Goal: Task Accomplishment & Management: Complete application form

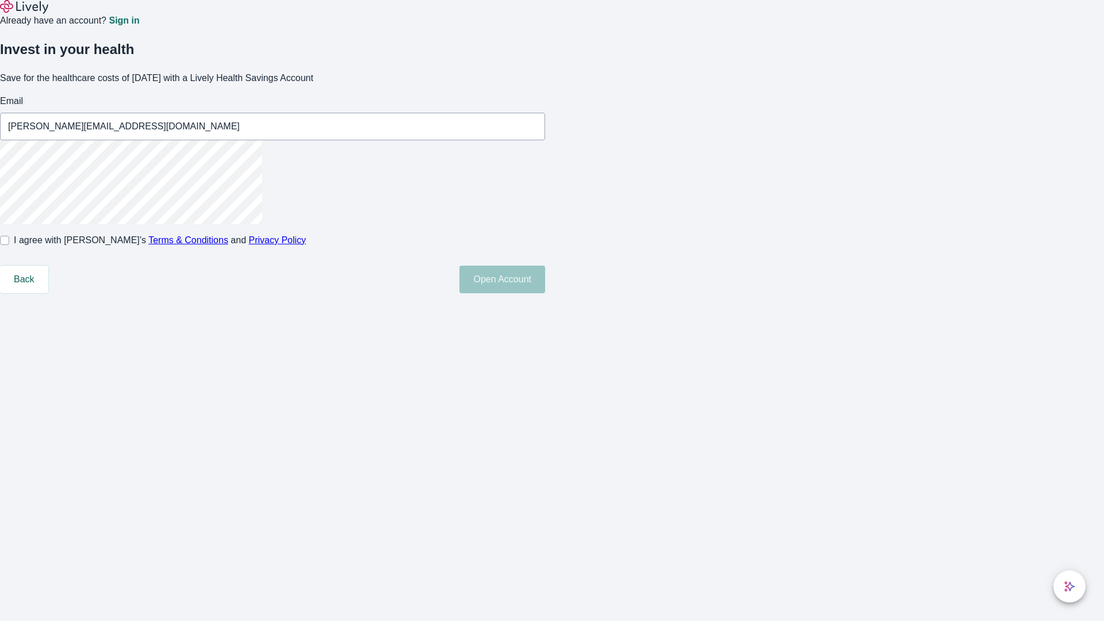
click at [9, 245] on input "I agree with Lively’s Terms & Conditions and Privacy Policy" at bounding box center [4, 240] width 9 height 9
checkbox input "true"
click at [545, 293] on button "Open Account" at bounding box center [502, 280] width 86 height 28
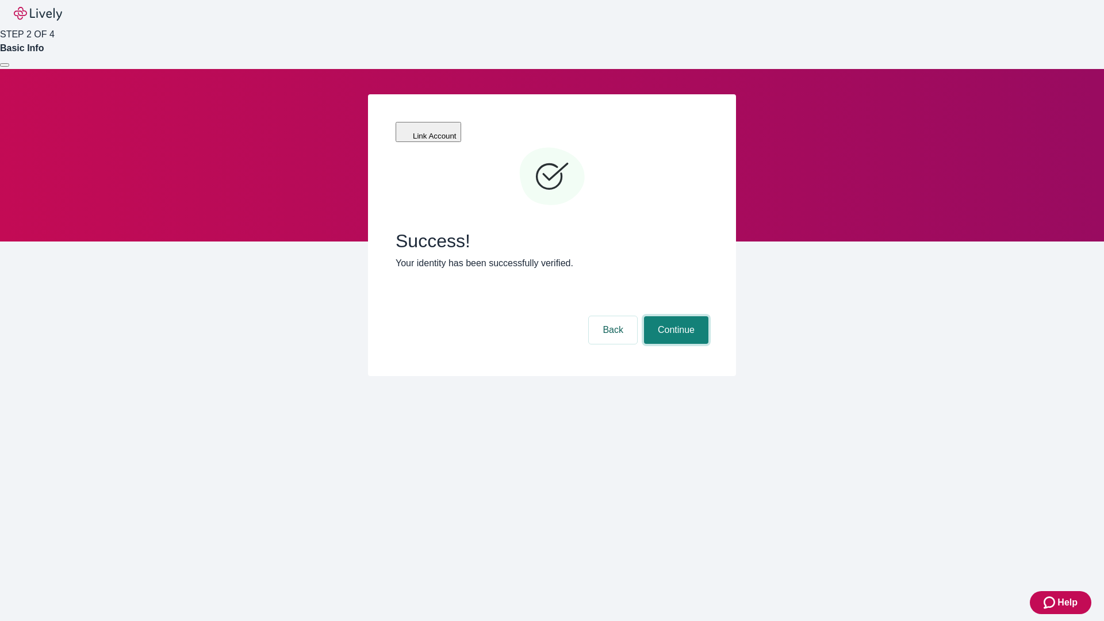
click at [674, 316] on button "Continue" at bounding box center [676, 330] width 64 height 28
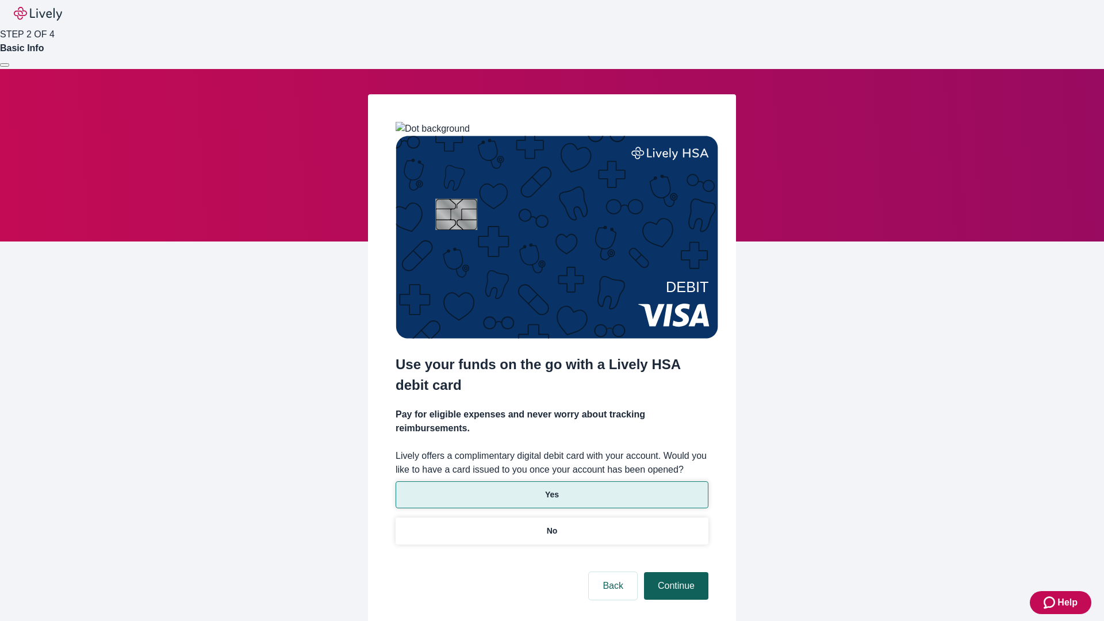
click at [551, 525] on p "No" at bounding box center [552, 531] width 11 height 12
click at [674, 572] on button "Continue" at bounding box center [676, 586] width 64 height 28
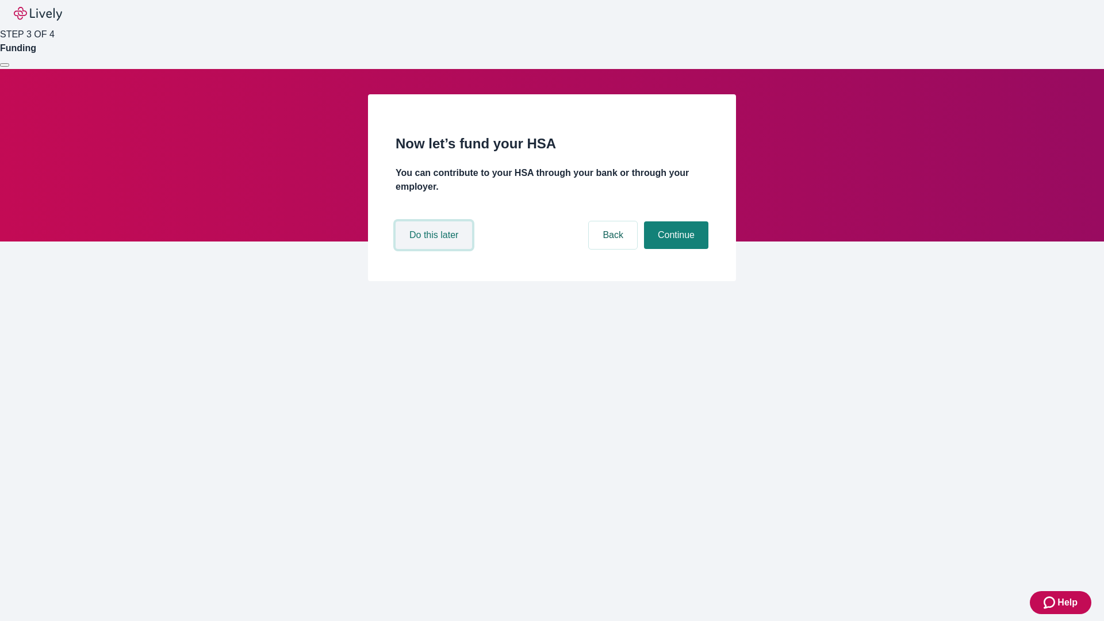
click at [435, 249] on button "Do this later" at bounding box center [434, 235] width 76 height 28
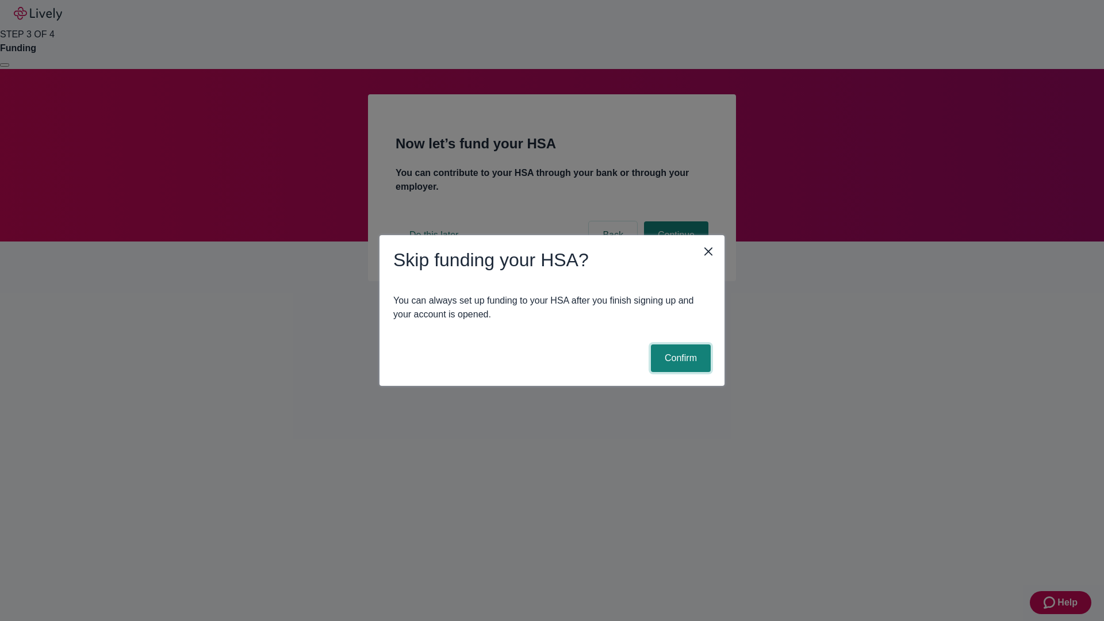
click at [679, 358] on button "Confirm" at bounding box center [681, 358] width 60 height 28
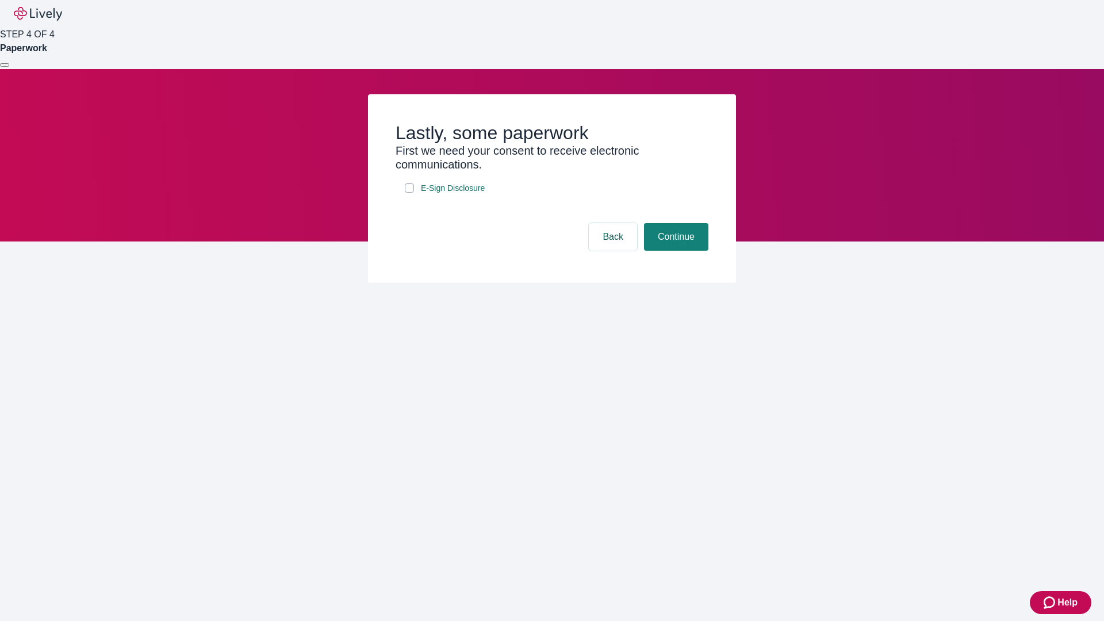
click at [409, 193] on input "E-Sign Disclosure" at bounding box center [409, 187] width 9 height 9
checkbox input "true"
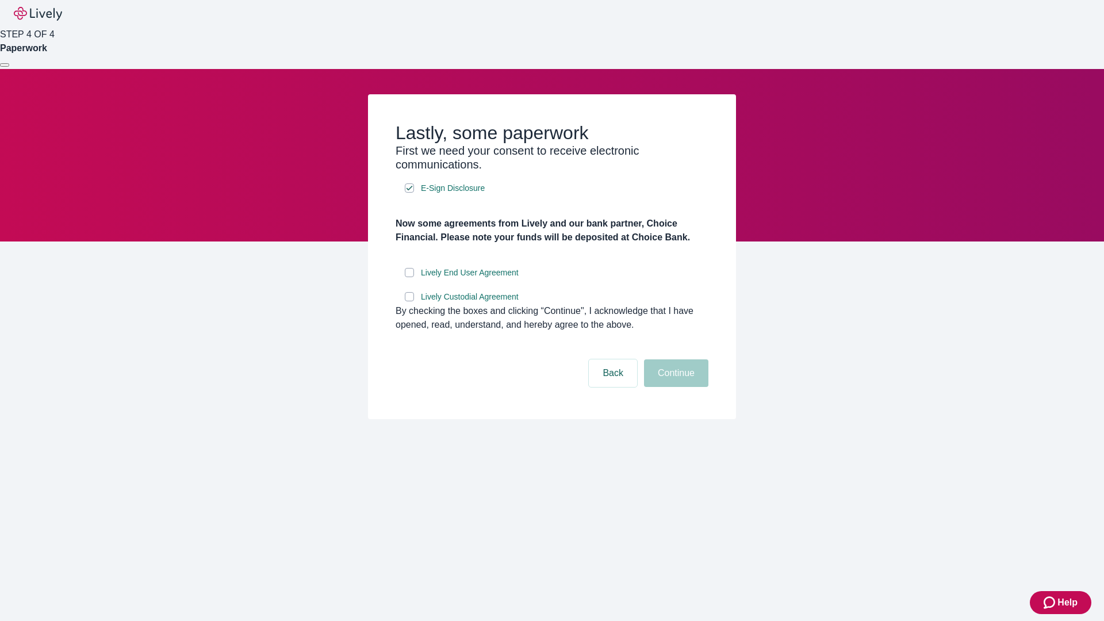
click at [409, 277] on input "Lively End User Agreement" at bounding box center [409, 272] width 9 height 9
checkbox input "true"
click at [409, 301] on input "Lively Custodial Agreement" at bounding box center [409, 296] width 9 height 9
checkbox input "true"
click at [674, 387] on button "Continue" at bounding box center [676, 373] width 64 height 28
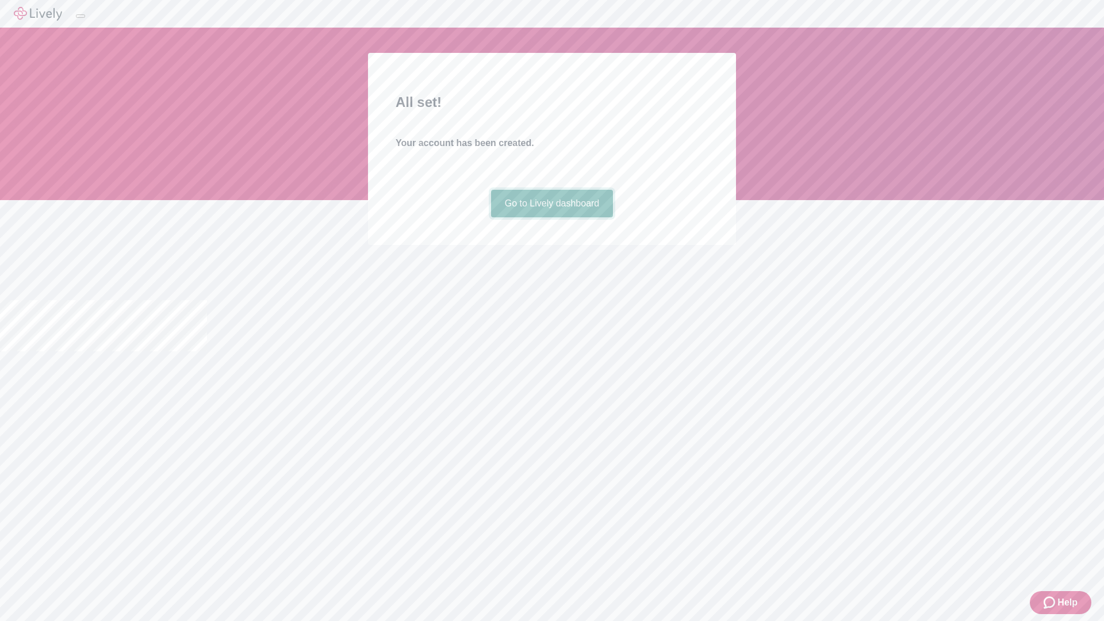
click at [551, 217] on link "Go to Lively dashboard" at bounding box center [552, 204] width 122 height 28
